Goal: Check status: Check status

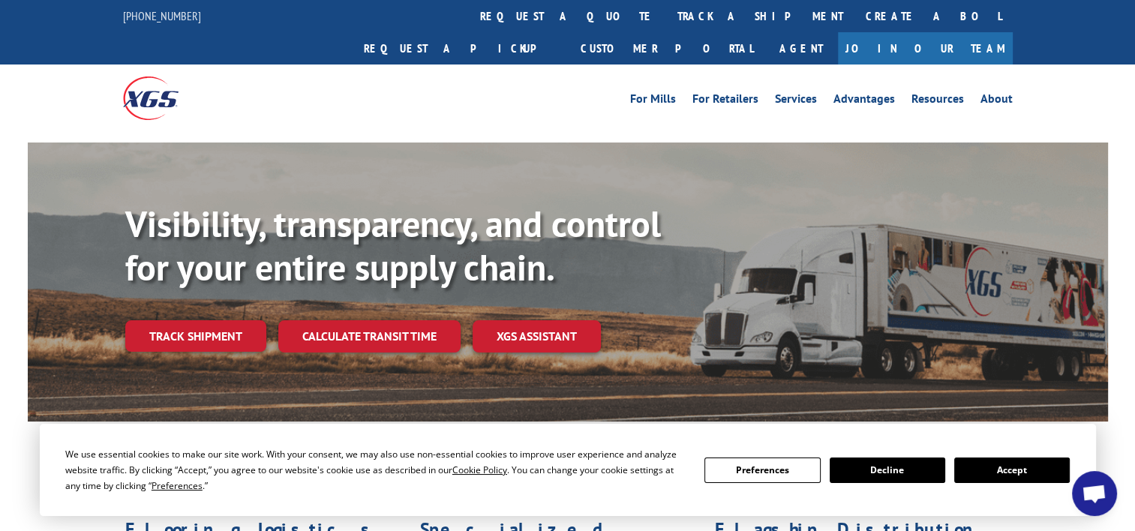
click at [666, 23] on link "track a shipment" at bounding box center [760, 16] width 188 height 32
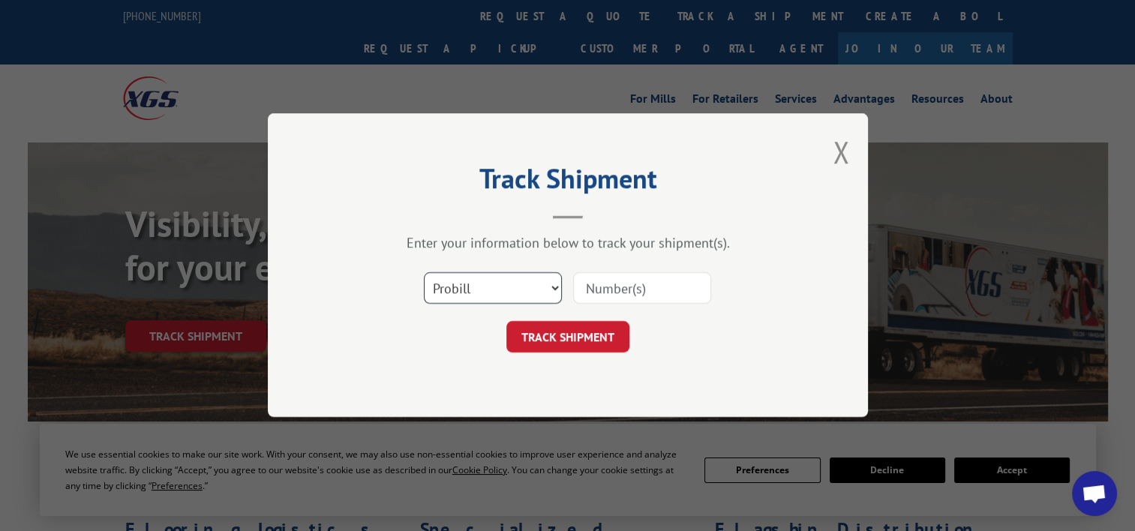
click at [494, 286] on select "Select category... Probill BOL PO" at bounding box center [493, 289] width 138 height 32
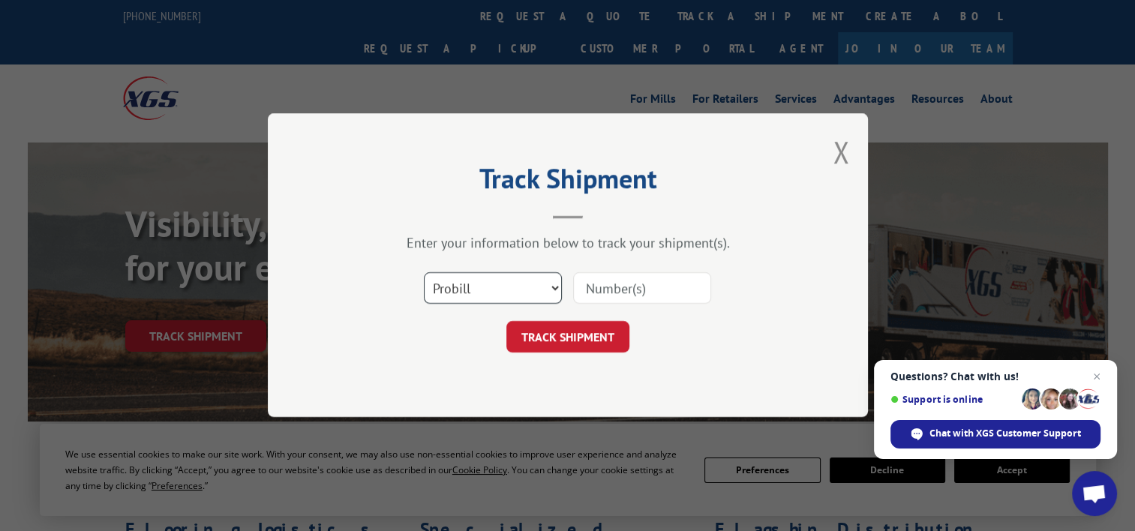
select select "po"
click at [424, 273] on select "Select category... Probill BOL PO" at bounding box center [493, 289] width 138 height 32
click at [614, 296] on input at bounding box center [642, 289] width 138 height 32
paste input "19517805"
type input "19517805"
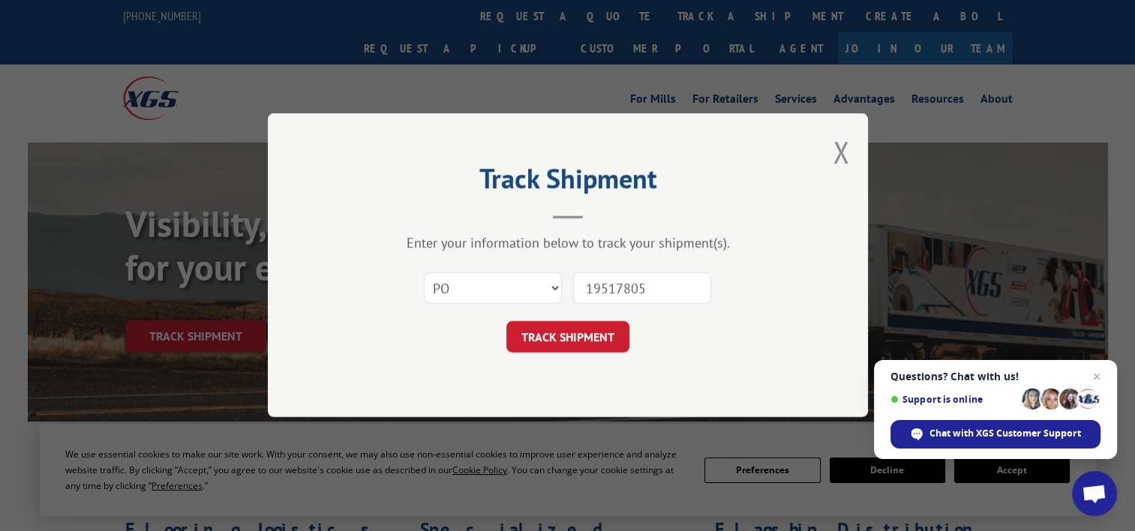
click button "TRACK SHIPMENT" at bounding box center [567, 338] width 123 height 32
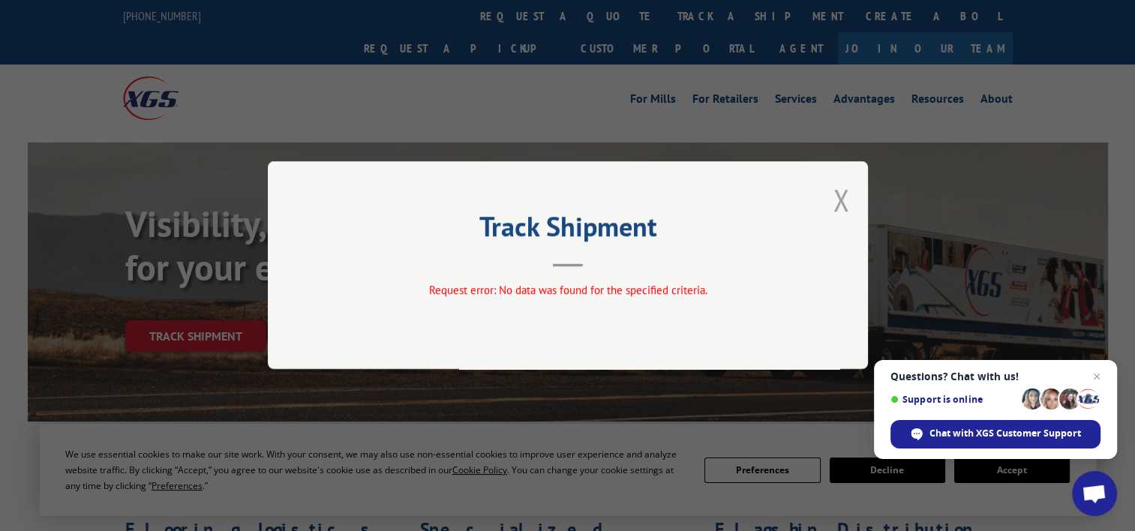
click at [837, 190] on button "Close modal" at bounding box center [841, 200] width 17 height 40
